Goal: Connect with others: Connect with other users

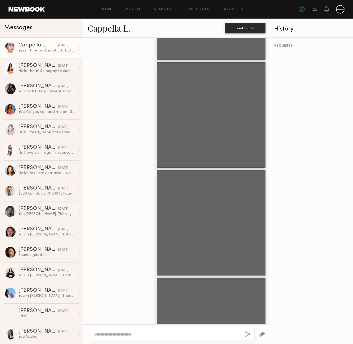
scroll to position [563, 0]
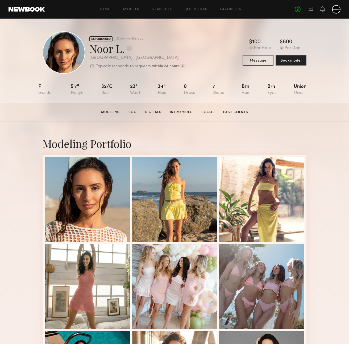
click at [104, 11] on div "Home Models Requests Job Posts Favorites Sign Out No fees up to $5,000" at bounding box center [192, 9] width 295 height 9
click at [101, 8] on link "Home" at bounding box center [105, 9] width 12 height 3
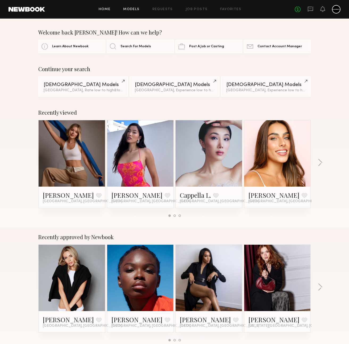
click at [135, 10] on link "Models" at bounding box center [131, 9] width 16 height 3
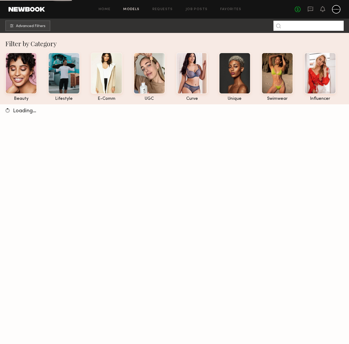
click at [325, 25] on input at bounding box center [308, 26] width 70 height 10
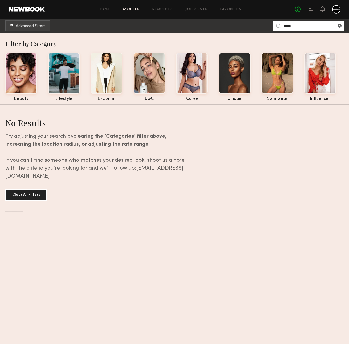
click at [306, 27] on input "*****" at bounding box center [308, 26] width 70 height 10
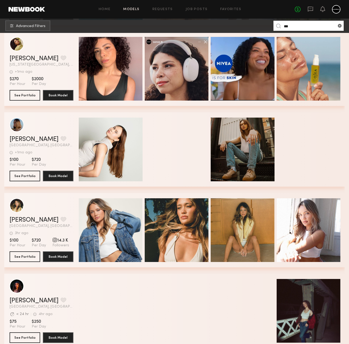
scroll to position [362, 0]
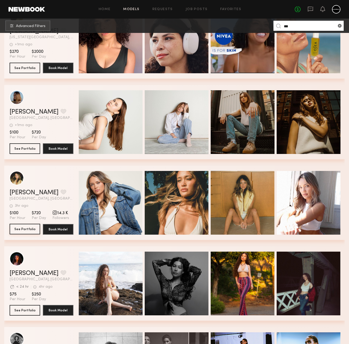
type input "***"
click at [29, 229] on button "See Portfolio" at bounding box center [25, 229] width 31 height 11
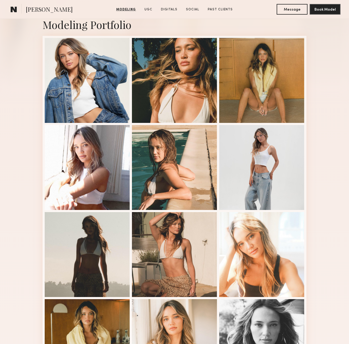
scroll to position [226, 0]
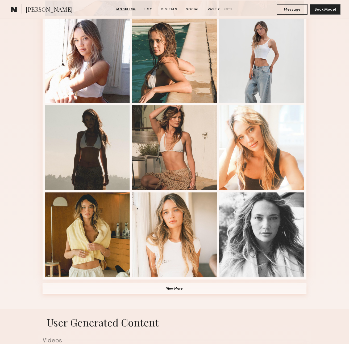
click at [183, 289] on button "View More" at bounding box center [175, 289] width 264 height 11
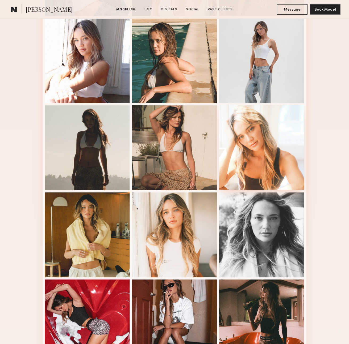
click at [269, 148] on div at bounding box center [261, 147] width 85 height 85
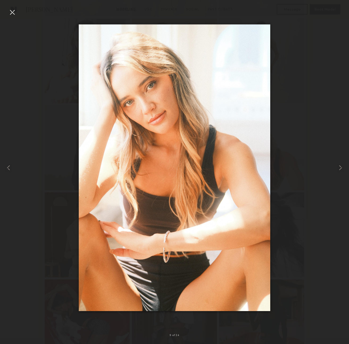
click at [11, 12] on div at bounding box center [12, 12] width 9 height 9
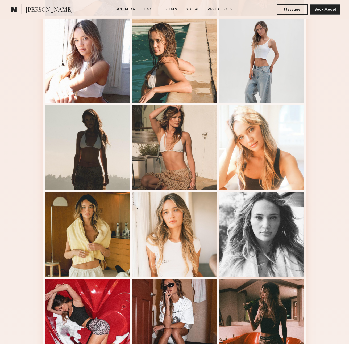
scroll to position [290, 0]
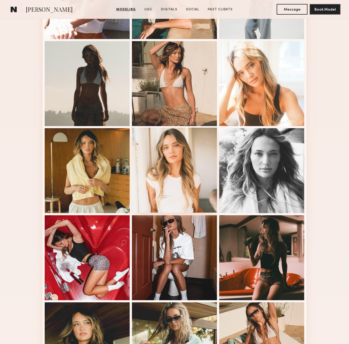
click at [171, 174] on div at bounding box center [174, 170] width 85 height 85
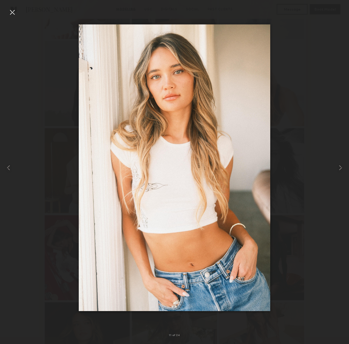
click at [11, 11] on div at bounding box center [12, 12] width 9 height 9
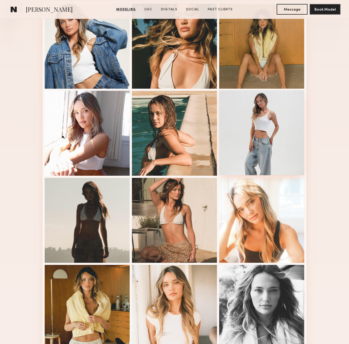
scroll to position [181, 0]
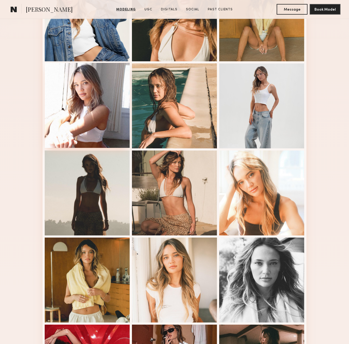
click at [97, 124] on div at bounding box center [87, 105] width 85 height 85
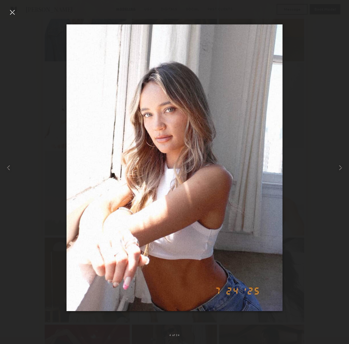
click at [13, 13] on div at bounding box center [12, 12] width 9 height 9
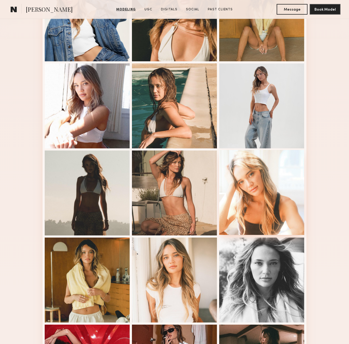
click at [261, 180] on div at bounding box center [261, 192] width 85 height 85
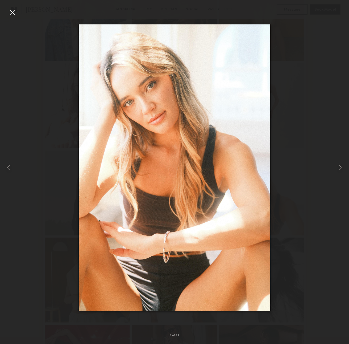
click at [13, 12] on div at bounding box center [12, 12] width 9 height 9
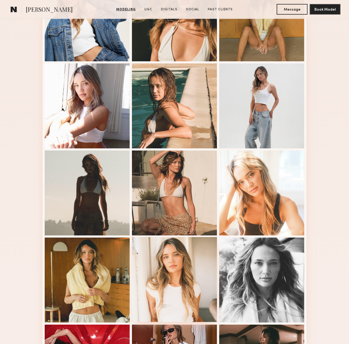
scroll to position [256, 0]
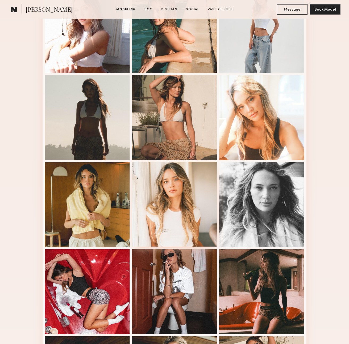
click at [185, 196] on div at bounding box center [174, 204] width 85 height 85
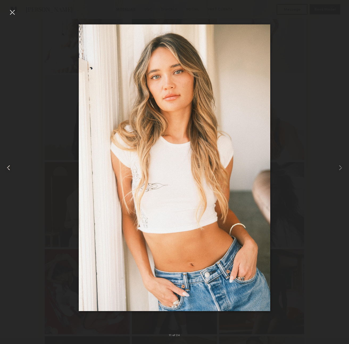
click at [10, 12] on div at bounding box center [12, 12] width 9 height 9
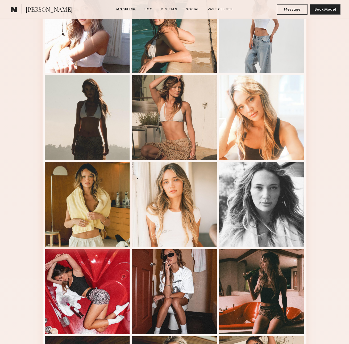
click at [98, 216] on div at bounding box center [87, 204] width 85 height 85
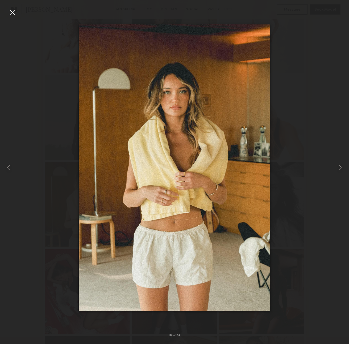
click at [14, 13] on div at bounding box center [12, 12] width 9 height 9
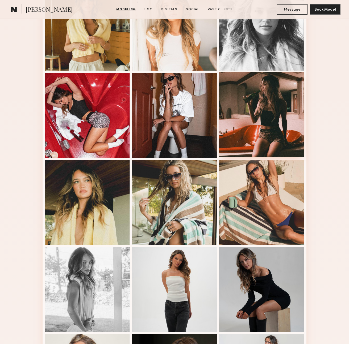
scroll to position [499, 0]
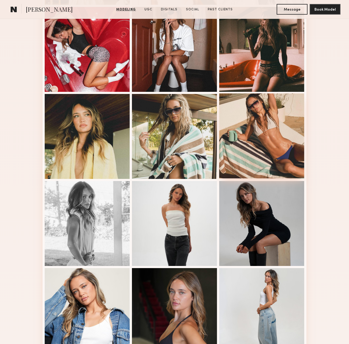
click at [277, 122] on div at bounding box center [261, 136] width 85 height 85
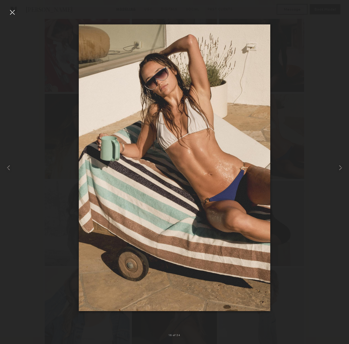
click at [12, 13] on div at bounding box center [12, 12] width 9 height 9
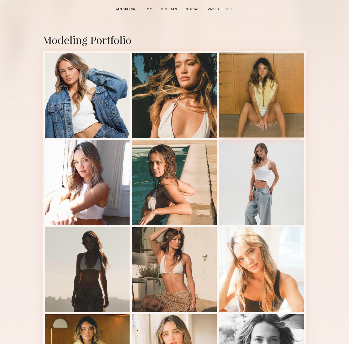
scroll to position [0, 0]
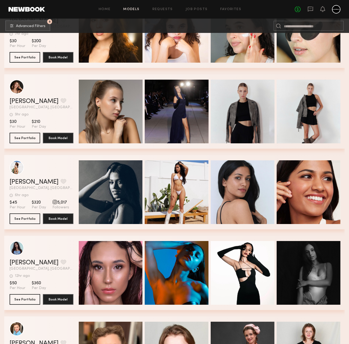
scroll to position [158, 0]
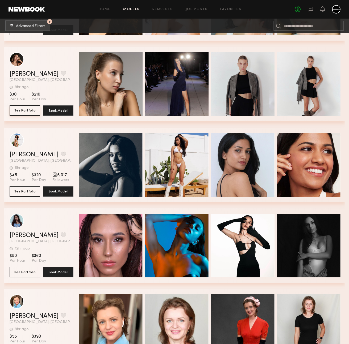
click at [25, 111] on button "See Portfolio" at bounding box center [25, 110] width 31 height 11
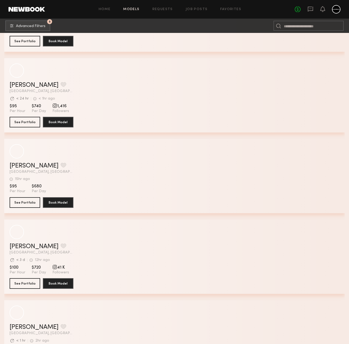
scroll to position [1907, 0]
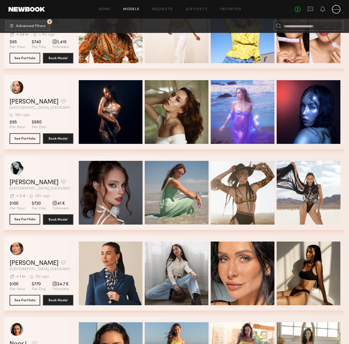
click at [28, 219] on button "See Portfolio" at bounding box center [25, 219] width 31 height 11
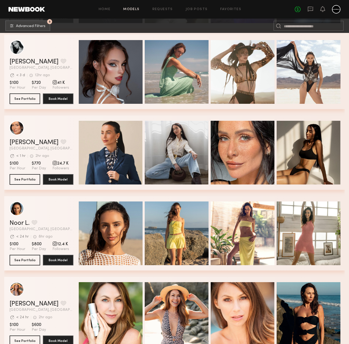
scroll to position [2093, 0]
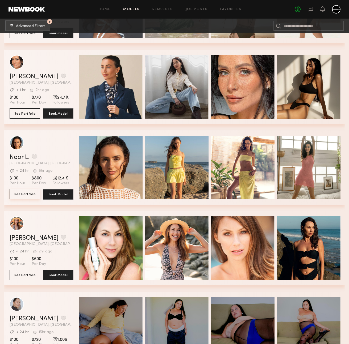
click at [31, 195] on button "See Portfolio" at bounding box center [25, 194] width 31 height 11
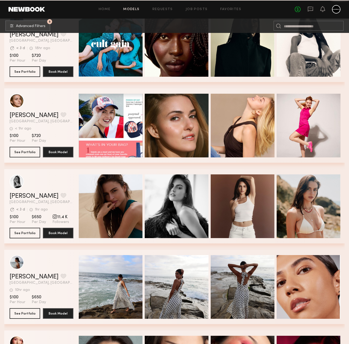
scroll to position [2761, 0]
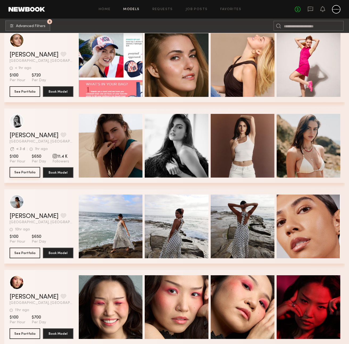
click at [26, 173] on button "See Portfolio" at bounding box center [25, 172] width 31 height 11
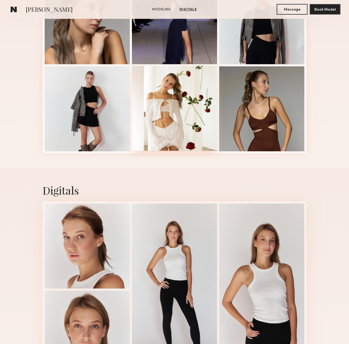
scroll to position [30, 0]
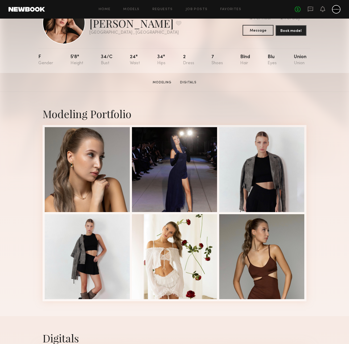
click at [257, 31] on button "Message" at bounding box center [257, 30] width 31 height 11
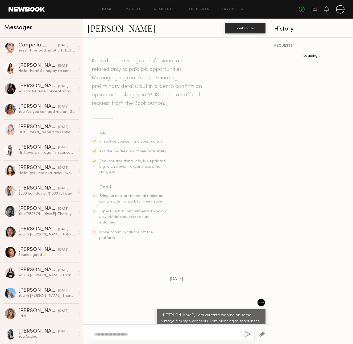
scroll to position [62, 0]
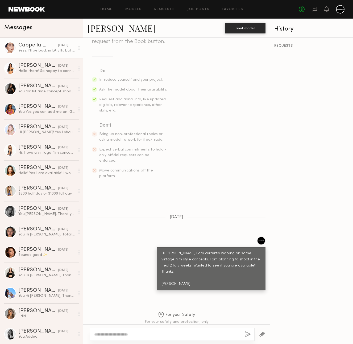
click at [34, 46] on div "Cappella L." at bounding box center [38, 45] width 40 height 5
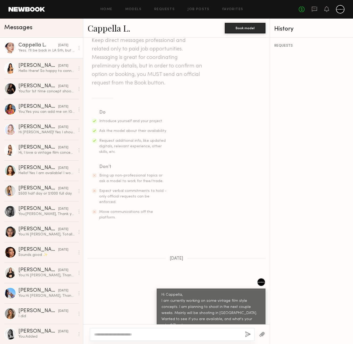
scroll to position [95, 0]
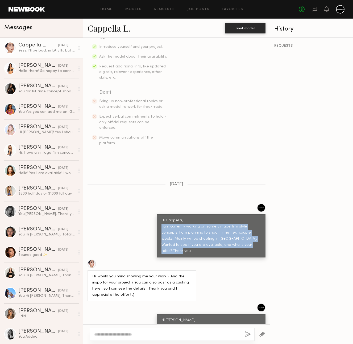
drag, startPoint x: 158, startPoint y: 215, endPoint x: 240, endPoint y: 233, distance: 84.3
click at [240, 233] on div "Hi Cappella, I am currently working on some vintage film style concepts. I am p…" at bounding box center [210, 236] width 99 height 37
copy div "I am currently working on some vintage film style concepts. I am planning to sh…"
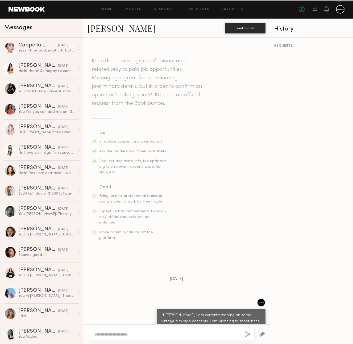
scroll to position [62, 0]
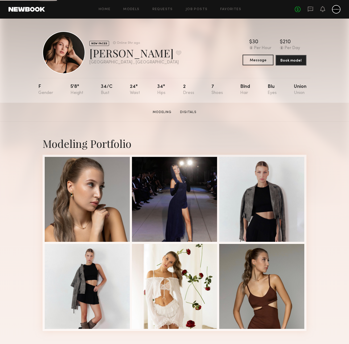
click at [260, 60] on button "Message" at bounding box center [257, 60] width 31 height 11
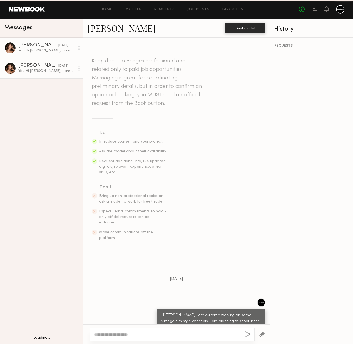
scroll to position [62, 0]
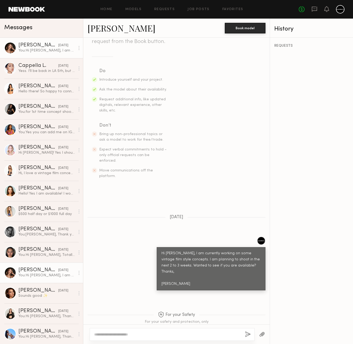
click at [187, 337] on div at bounding box center [172, 334] width 165 height 13
click at [186, 335] on textarea at bounding box center [167, 334] width 146 height 5
paste textarea "**********"
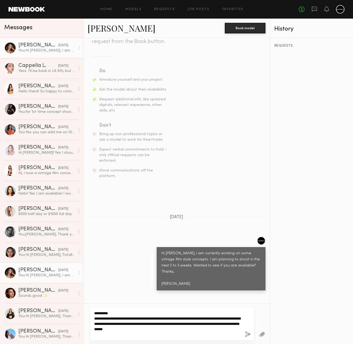
type textarea "**********"
click at [247, 334] on button "button" at bounding box center [248, 335] width 6 height 7
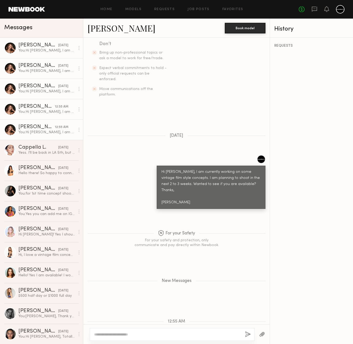
scroll to position [187, 0]
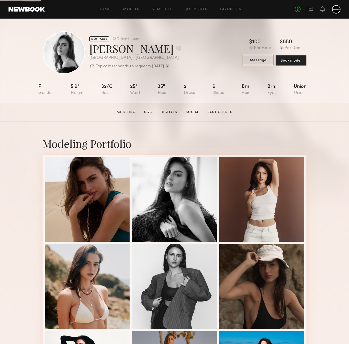
click at [260, 59] on button "Message" at bounding box center [257, 60] width 31 height 11
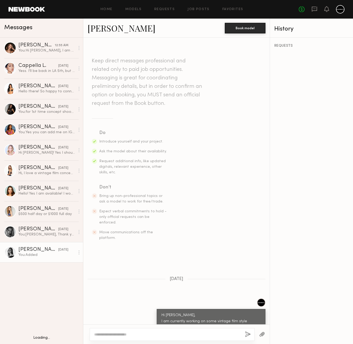
scroll to position [259, 0]
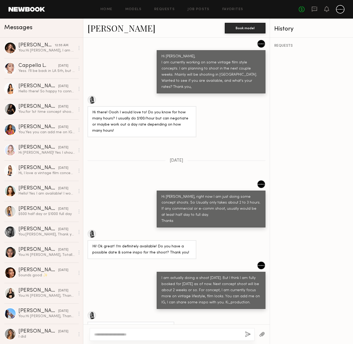
click at [106, 29] on link "[PERSON_NAME]" at bounding box center [121, 27] width 68 height 11
